Goal: Transaction & Acquisition: Purchase product/service

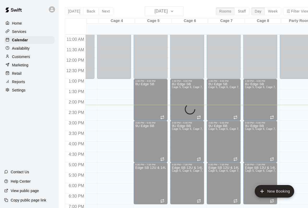
click at [16, 28] on div "Services" at bounding box center [29, 32] width 50 height 8
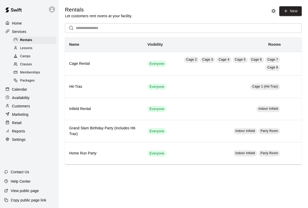
click at [15, 124] on p "Retail" at bounding box center [17, 122] width 10 height 5
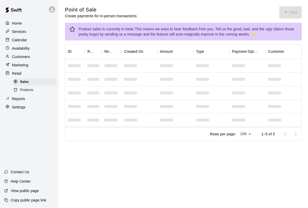
click at [281, 3] on main "Point of Sale Create payments for in-person transactions New Product sales is c…" at bounding box center [183, 78] width 249 height 156
click at [290, 11] on button "New" at bounding box center [290, 12] width 22 height 12
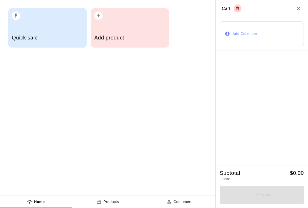
click at [135, 22] on div "Add product" at bounding box center [130, 27] width 78 height 39
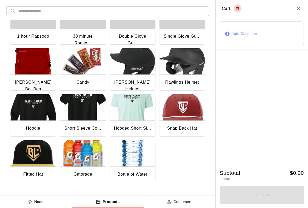
scroll to position [21, 0]
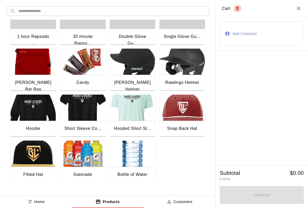
click at [139, 156] on img "button" at bounding box center [132, 153] width 45 height 26
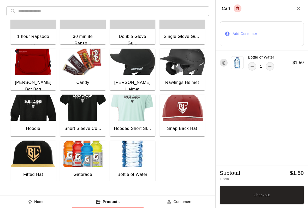
click at [262, 199] on button "Checkout" at bounding box center [262, 195] width 84 height 18
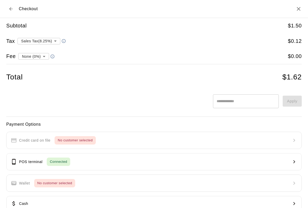
click at [36, 159] on p "POS terminal" at bounding box center [30, 161] width 23 height 5
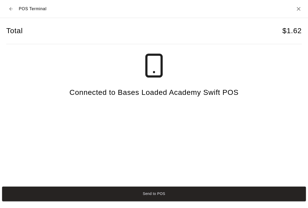
click at [95, 200] on button "Send to POS" at bounding box center [154, 193] width 304 height 15
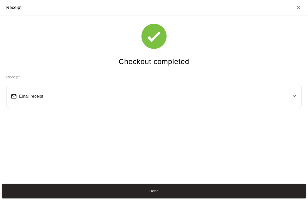
click at [225, 191] on button "Done" at bounding box center [154, 191] width 304 height 15
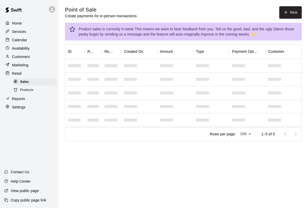
click at [299, 10] on button "New" at bounding box center [290, 12] width 22 height 12
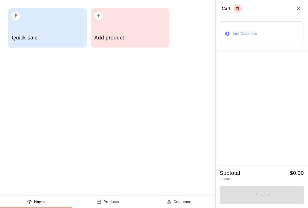
click at [136, 37] on h5 "Add product" at bounding box center [129, 37] width 71 height 7
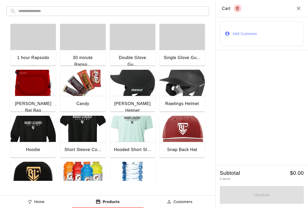
click at [123, 181] on img "button" at bounding box center [132, 175] width 45 height 26
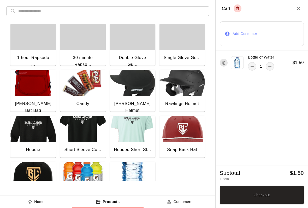
click at [280, 192] on button "Checkout" at bounding box center [262, 195] width 84 height 18
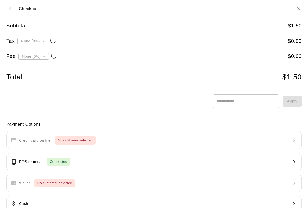
type input "**********"
click at [14, 9] on button "Back to cart" at bounding box center [10, 8] width 9 height 9
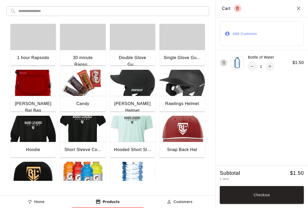
click at [297, 7] on icon "Close" at bounding box center [299, 9] width 4 height 4
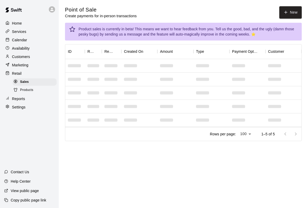
click at [296, 11] on button "New" at bounding box center [290, 12] width 22 height 12
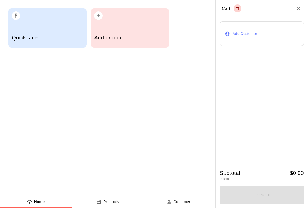
click at [140, 33] on div "Add product" at bounding box center [129, 38] width 71 height 19
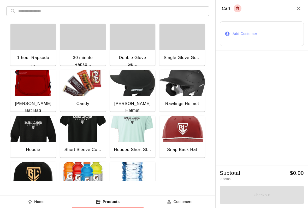
click at [300, 7] on icon "Close" at bounding box center [299, 8] width 6 height 6
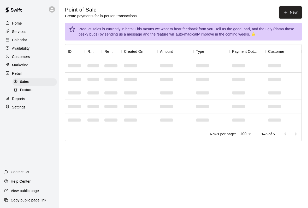
click at [301, 11] on button "New" at bounding box center [290, 12] width 22 height 12
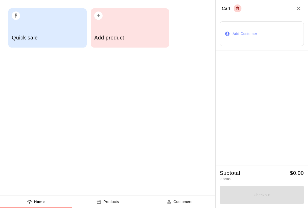
click at [48, 27] on div "Quick sale" at bounding box center [47, 27] width 78 height 39
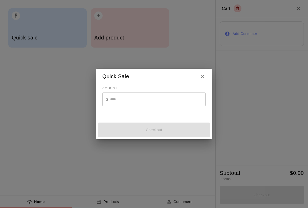
click at [156, 98] on input "text" at bounding box center [158, 99] width 96 height 14
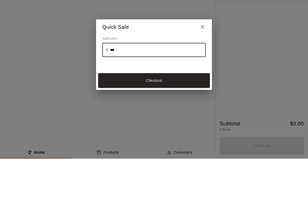
type input "****"
click at [187, 122] on button "Checkout" at bounding box center [154, 129] width 112 height 15
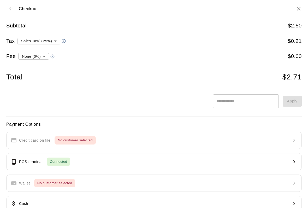
click at [220, 157] on button "POS terminal Connected" at bounding box center [154, 161] width 296 height 17
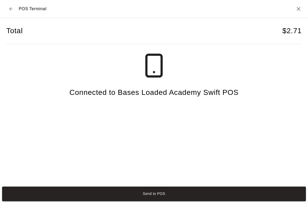
click at [234, 199] on button "Send to POS" at bounding box center [154, 193] width 304 height 15
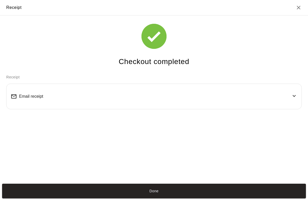
click at [274, 187] on div "Done" at bounding box center [154, 190] width 308 height 19
click at [273, 194] on button "Done" at bounding box center [154, 191] width 304 height 15
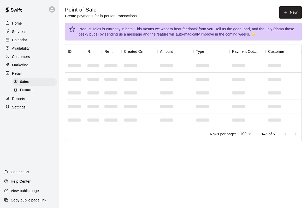
click at [293, 7] on button "New" at bounding box center [290, 12] width 22 height 12
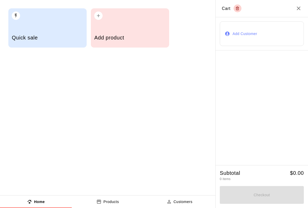
click at [133, 27] on div "Add product" at bounding box center [130, 27] width 78 height 39
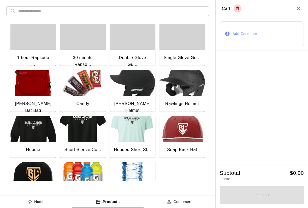
click at [136, 171] on img "button" at bounding box center [132, 175] width 45 height 26
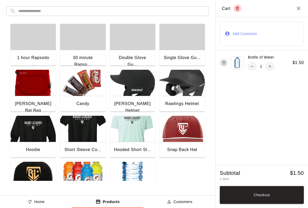
click at [272, 187] on button "Checkout" at bounding box center [262, 195] width 84 height 18
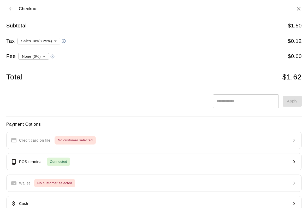
click at [78, 158] on button "POS terminal Connected" at bounding box center [154, 161] width 296 height 17
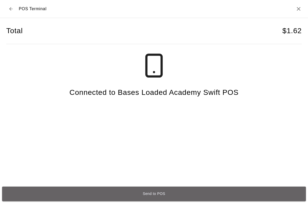
click at [231, 199] on button "Send to POS" at bounding box center [154, 193] width 304 height 15
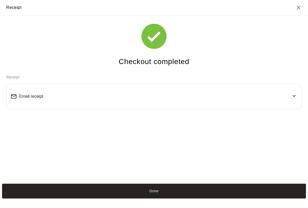
click at [240, 191] on button "Done" at bounding box center [154, 191] width 304 height 15
